Goal: Transaction & Acquisition: Purchase product/service

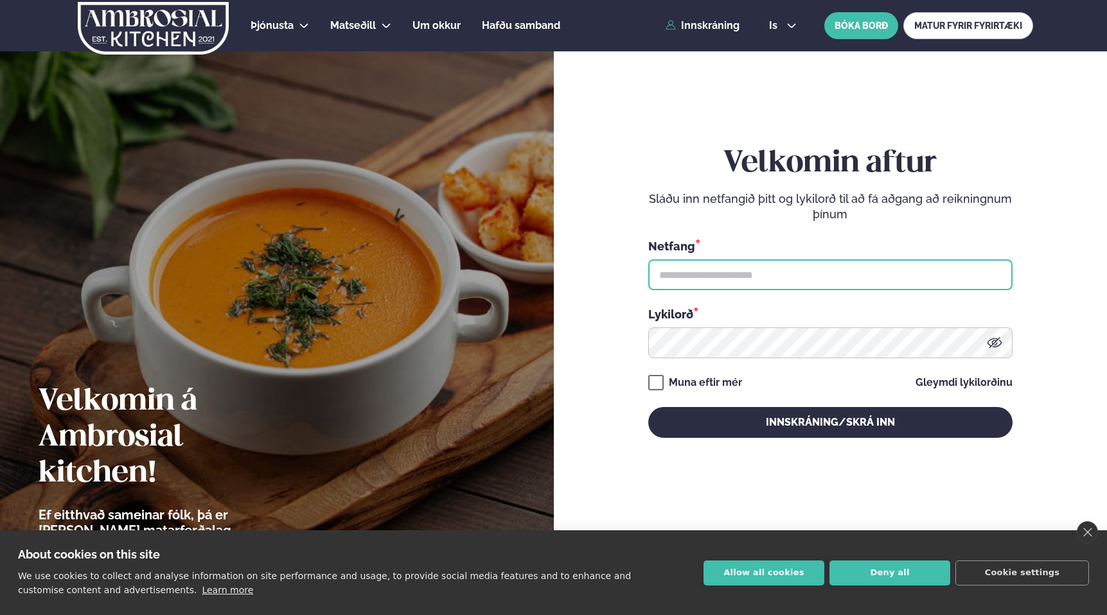
click at [718, 286] on input "text" at bounding box center [830, 275] width 364 height 31
type input "**********"
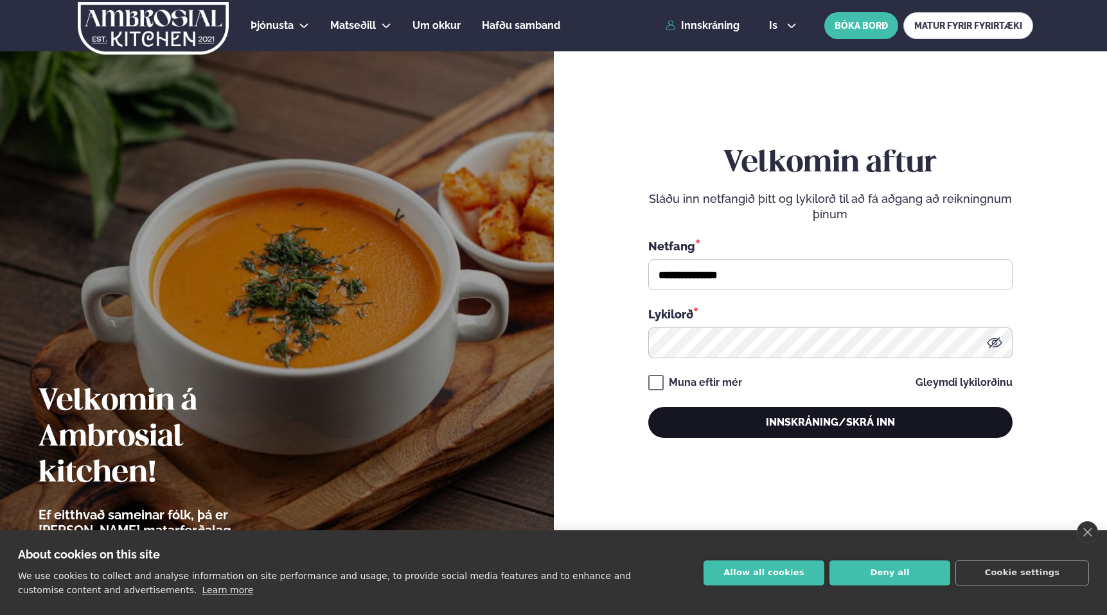
click at [752, 413] on button "Innskráning/Skrá inn" at bounding box center [830, 422] width 364 height 31
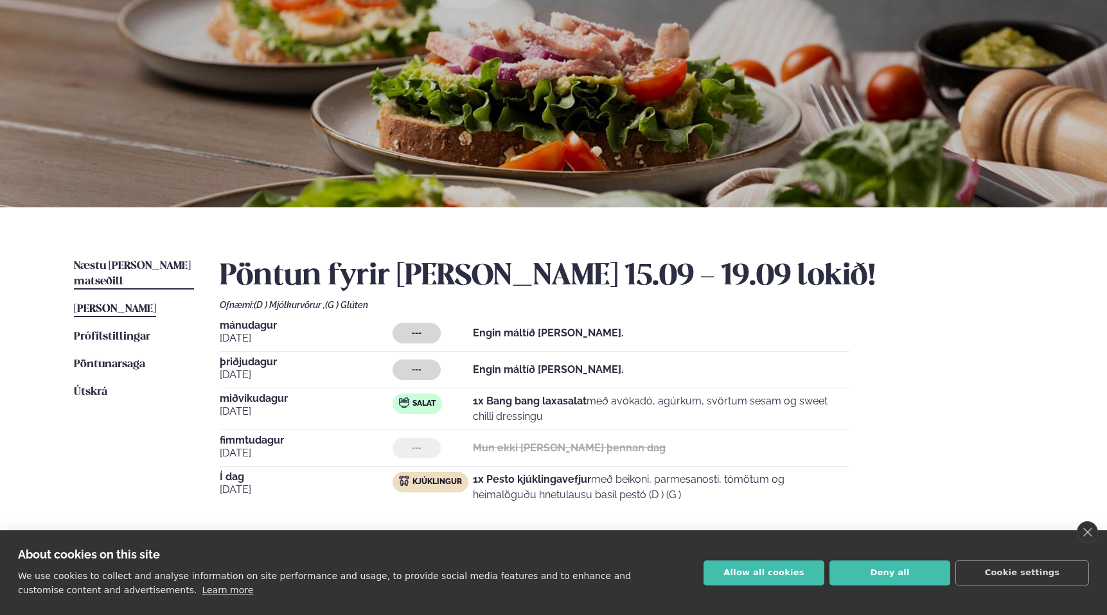
click at [90, 262] on span "Næstu [PERSON_NAME] matseðill" at bounding box center [132, 274] width 117 height 26
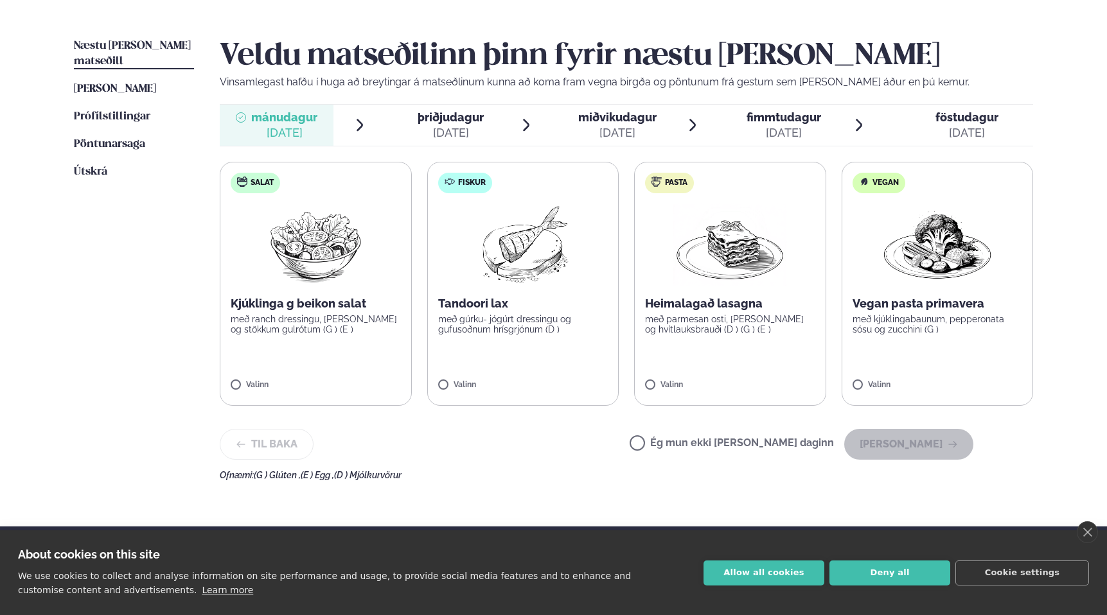
scroll to position [302, 0]
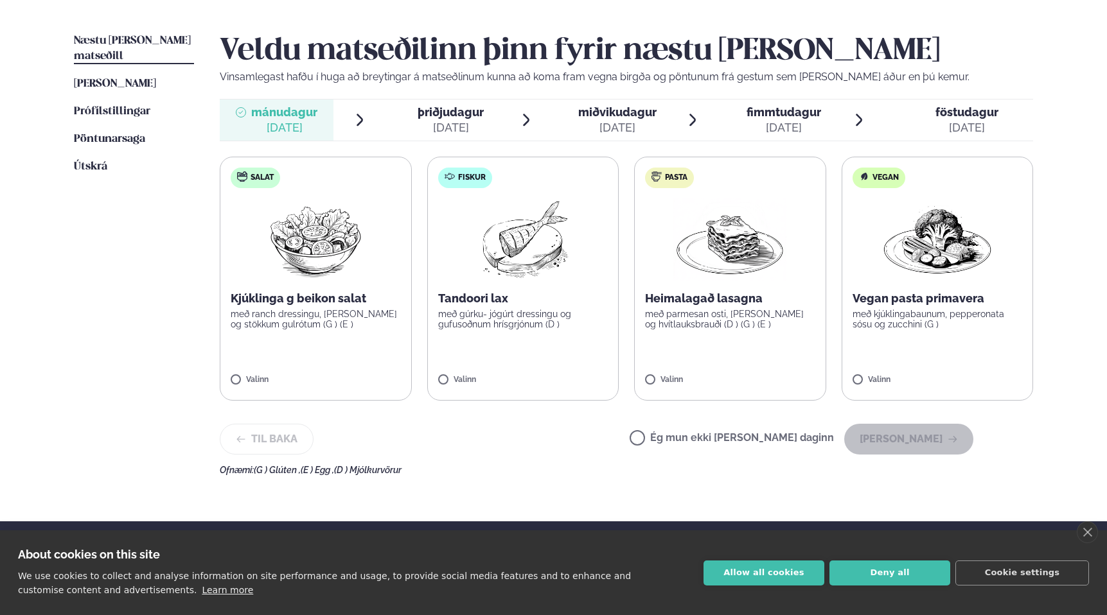
click at [743, 349] on label "Pasta Heimalagað lasagna með parmesan osti, basil pesto og hvítlauksbrauði (D )…" at bounding box center [730, 279] width 192 height 244
click at [894, 437] on button "[PERSON_NAME]" at bounding box center [908, 439] width 129 height 31
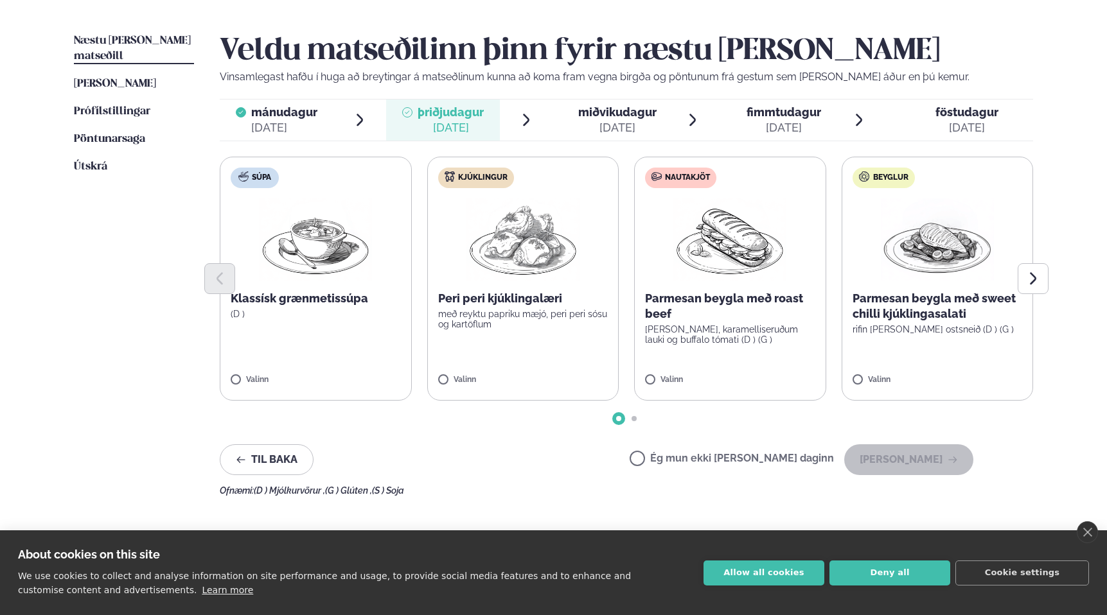
click at [682, 457] on label "Ég mun ekki [PERSON_NAME] daginn" at bounding box center [732, 460] width 204 height 13
drag, startPoint x: 921, startPoint y: 470, endPoint x: 1041, endPoint y: 425, distance: 128.3
click at [1041, 425] on div "Næstu [PERSON_NAME] matseðill Næsta vika [PERSON_NAME] matseðill [PERSON_NAME] …" at bounding box center [553, 262] width 1036 height 560
click at [1031, 281] on icon "Next slide" at bounding box center [1032, 278] width 15 height 15
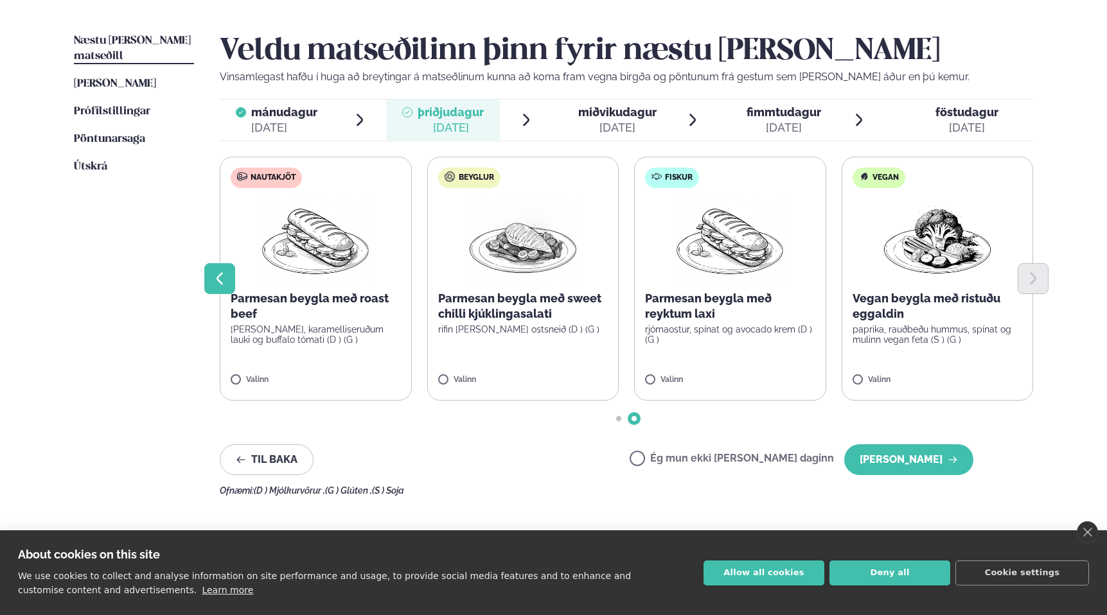
click at [216, 287] on button "Previous slide" at bounding box center [219, 278] width 31 height 31
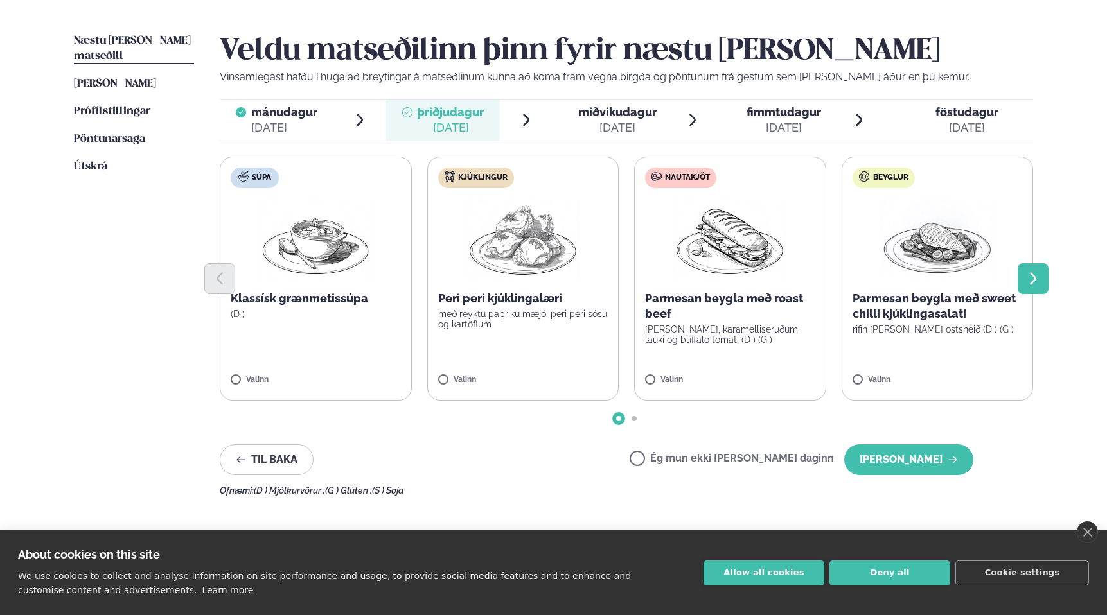
click at [1037, 278] on icon "Next slide" at bounding box center [1032, 278] width 15 height 15
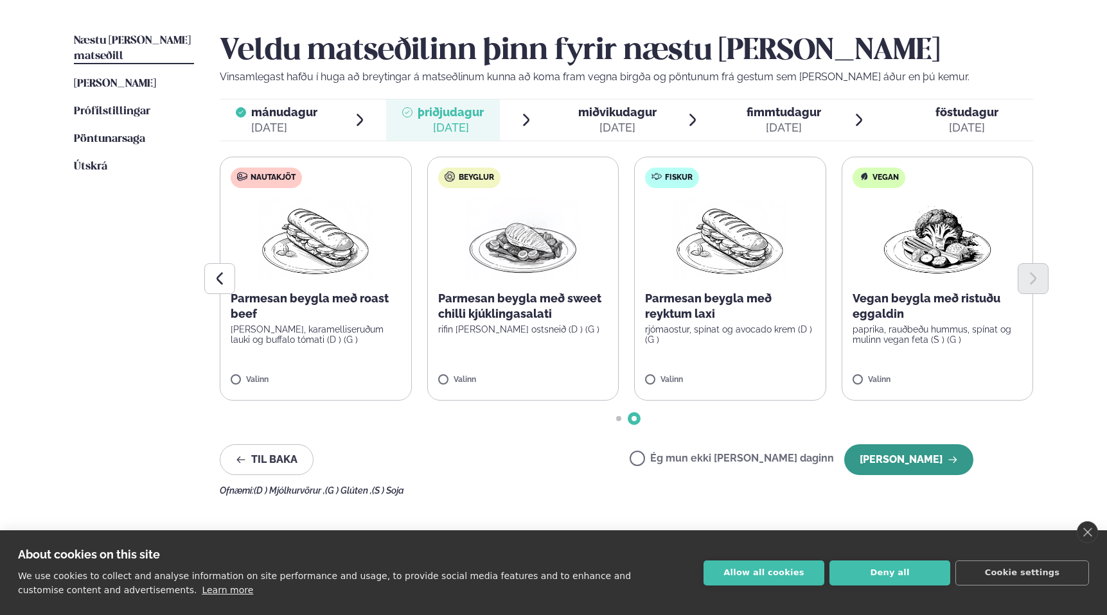
click at [912, 466] on button "[PERSON_NAME]" at bounding box center [908, 460] width 129 height 31
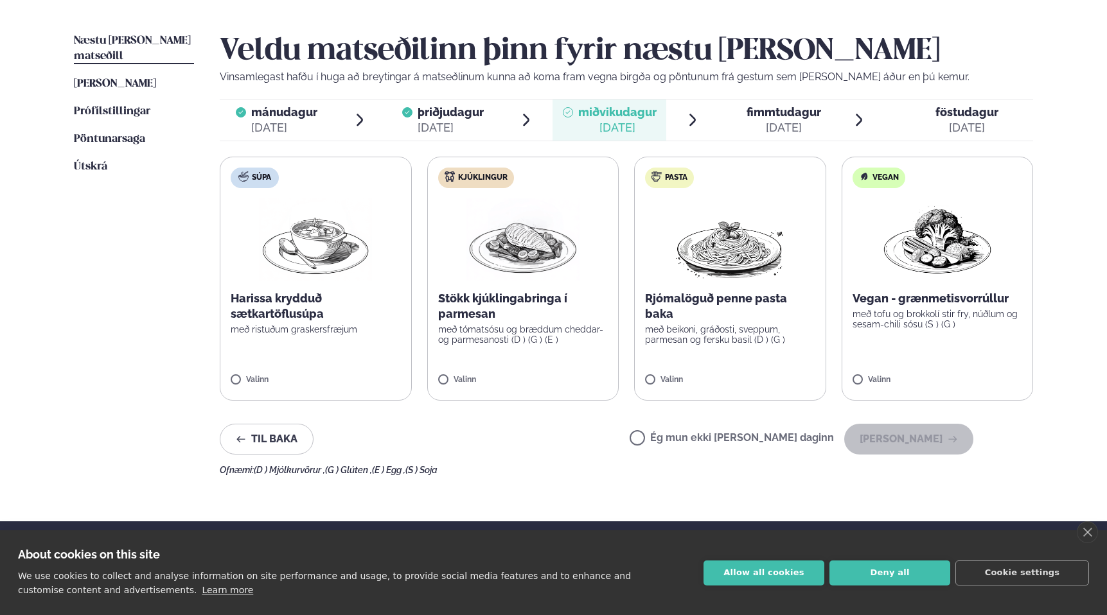
click at [563, 376] on div "Valinn" at bounding box center [523, 381] width 170 height 11
click at [908, 446] on button "[PERSON_NAME]" at bounding box center [908, 439] width 129 height 31
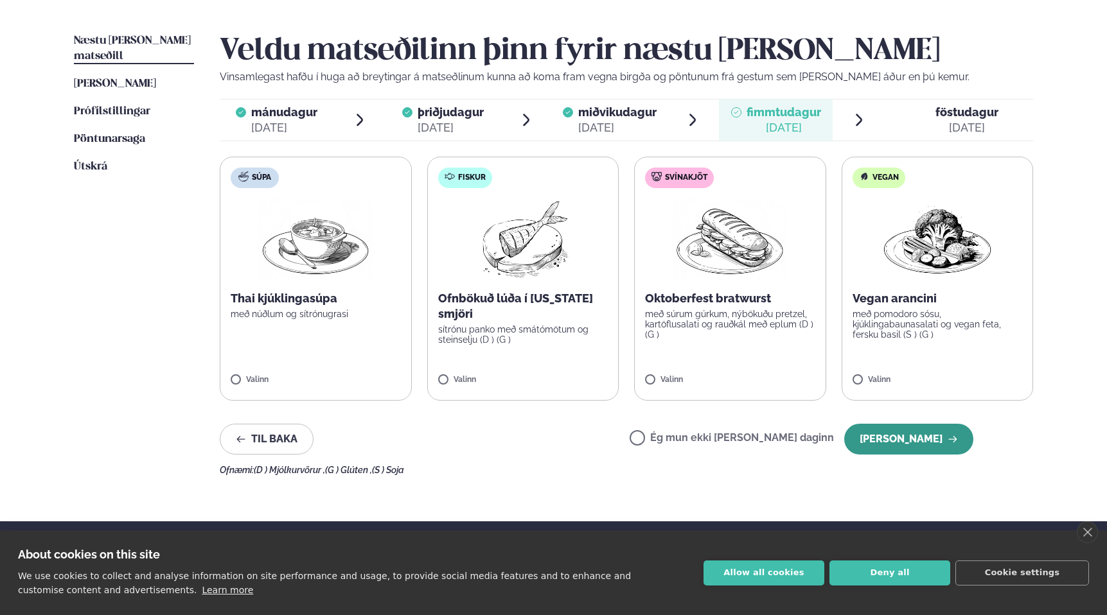
click at [921, 431] on button "[PERSON_NAME]" at bounding box center [908, 439] width 129 height 31
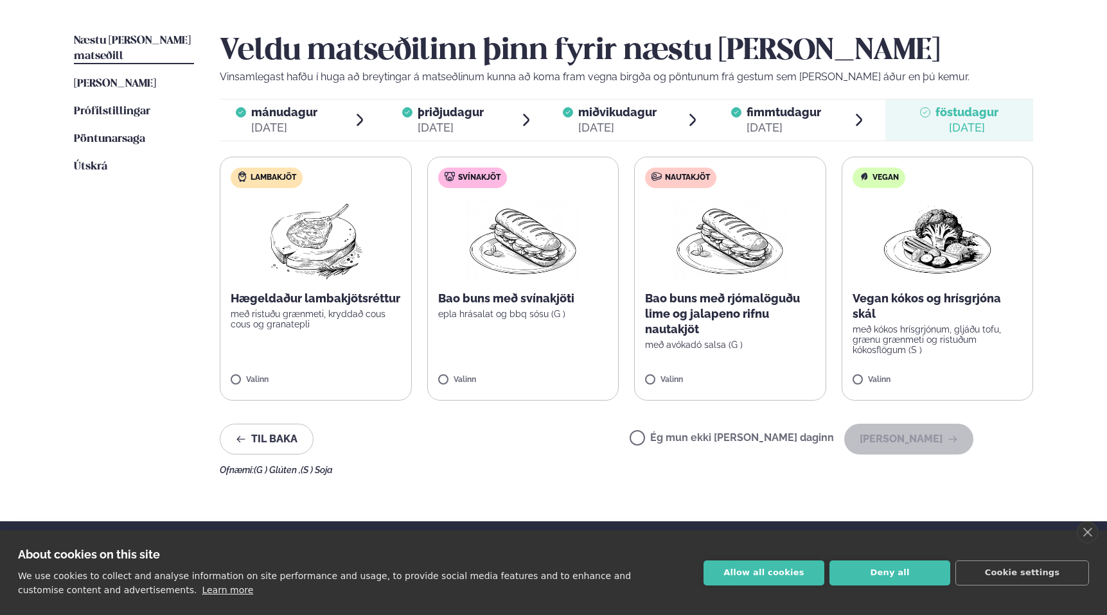
click at [729, 374] on label "Nautakjöt Bao buns með rjómalöguðu lime og jalapeno rifnu nautakjöt með avókadó…" at bounding box center [730, 279] width 192 height 244
click at [905, 443] on button "[PERSON_NAME]" at bounding box center [908, 439] width 129 height 31
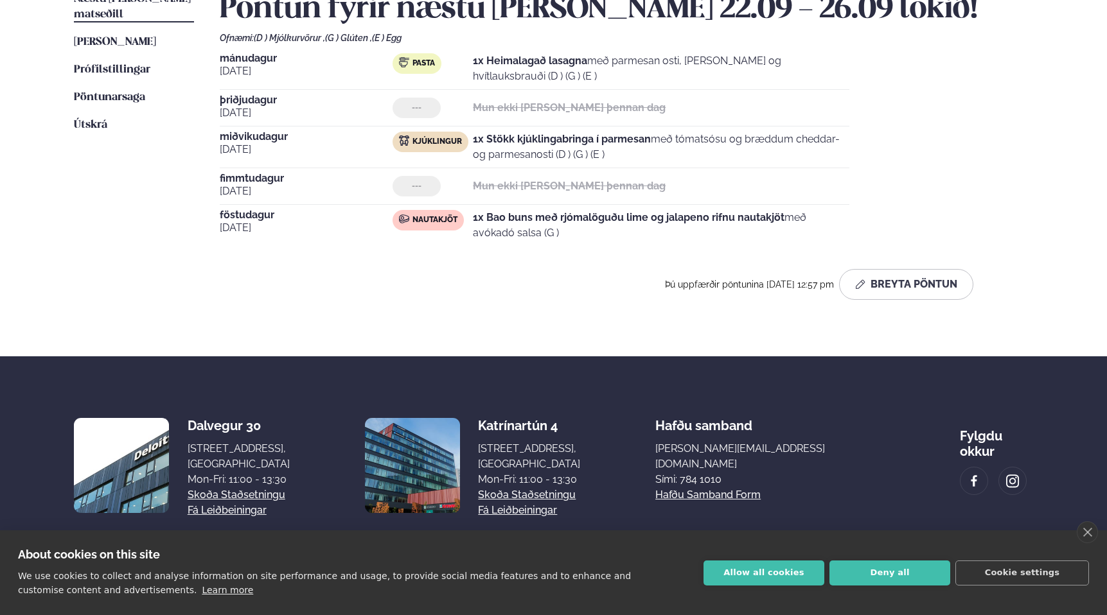
scroll to position [0, 0]
